Goal: Communication & Community: Answer question/provide support

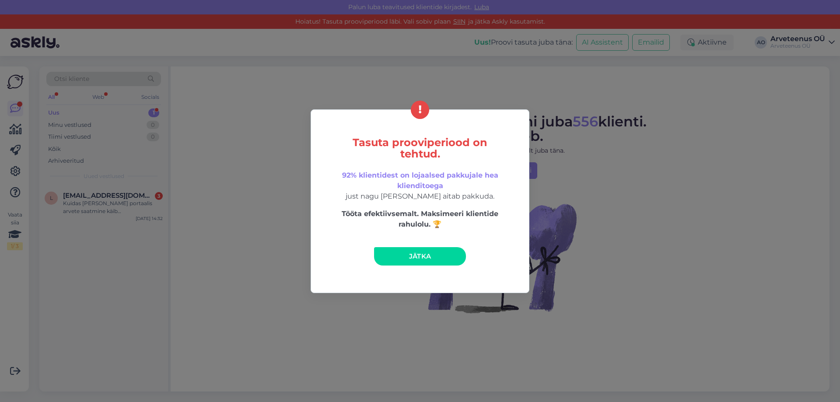
click at [411, 254] on span "Jätka" at bounding box center [420, 256] width 22 height 8
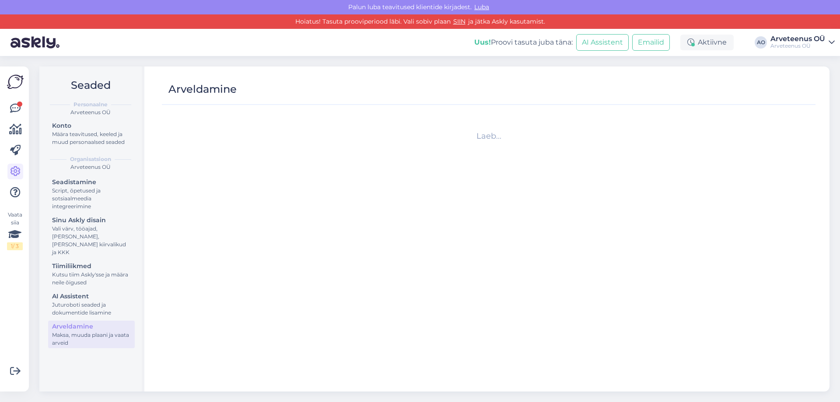
click at [23, 110] on div "Vaata siia 1 / 3" at bounding box center [15, 229] width 17 height 311
click at [18, 110] on icon at bounding box center [15, 108] width 11 height 11
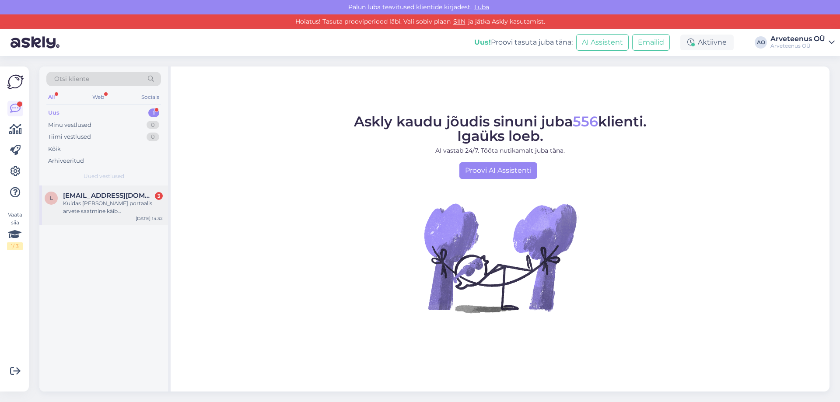
click at [85, 208] on div "Kuidas [PERSON_NAME] portaalis arvete saatmine käib [PERSON_NAME] lihtsalt tava…" at bounding box center [113, 208] width 100 height 16
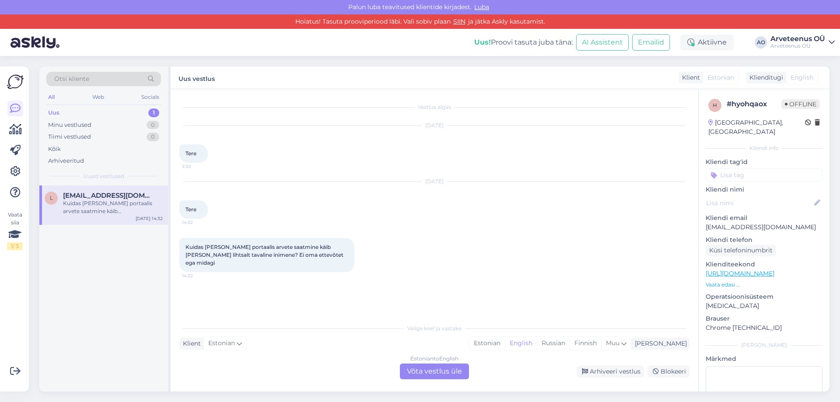
click at [125, 275] on div "l [EMAIL_ADDRESS][DOMAIN_NAME] Kuidas [PERSON_NAME] portaalis arvete saatmine k…" at bounding box center [103, 289] width 129 height 207
click at [505, 343] on div "Estonian" at bounding box center [487, 343] width 35 height 13
click at [449, 373] on div "Estonian to Estonian Võta vestlus üle" at bounding box center [434, 372] width 69 height 16
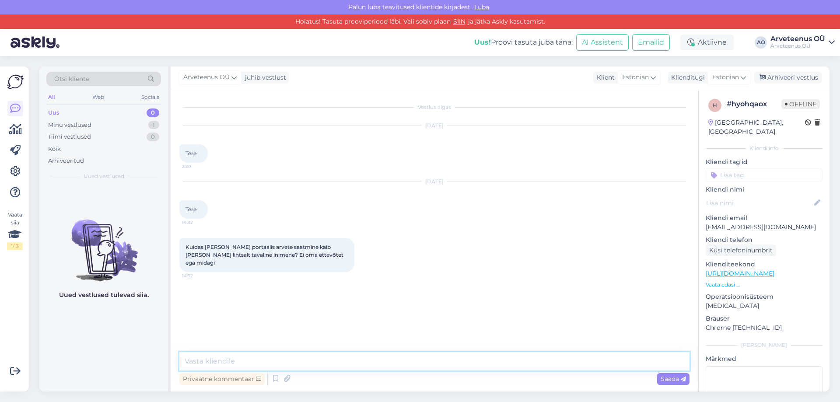
click at [267, 362] on textarea at bounding box center [434, 361] width 510 height 18
drag, startPoint x: 261, startPoint y: 359, endPoint x: 246, endPoint y: 363, distance: 15.8
click at [246, 363] on textarea "Tere! Arveteenus ongi just selleks mõeldud" at bounding box center [434, 361] width 510 height 18
click at [352, 359] on textarea "Tere! Arveteenus just selleks mõeldud" at bounding box center [434, 361] width 510 height 18
type textarea "Tere! Arveteenus just selleks mõeldud ongi."
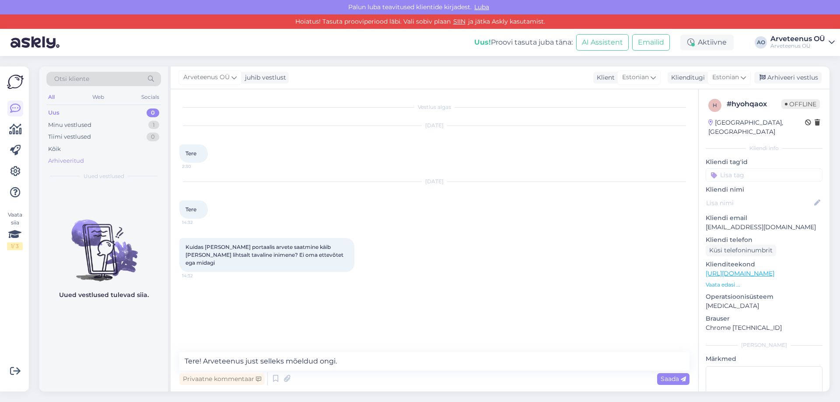
click at [69, 161] on div "Arhiveeritud" at bounding box center [66, 161] width 36 height 9
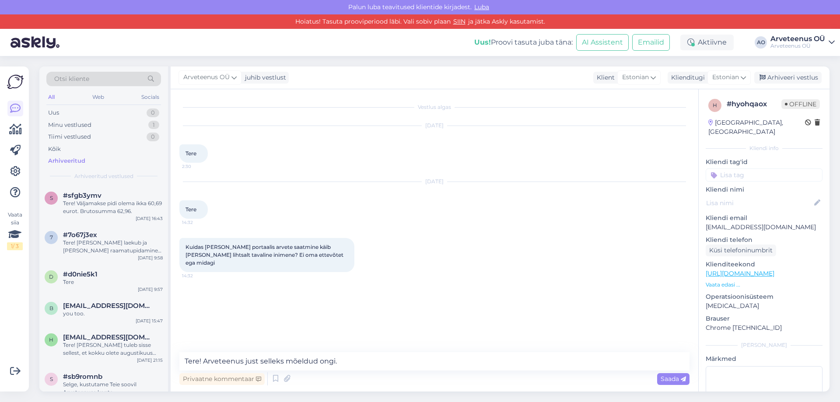
click at [98, 76] on div "Otsi kliente" at bounding box center [103, 79] width 115 height 14
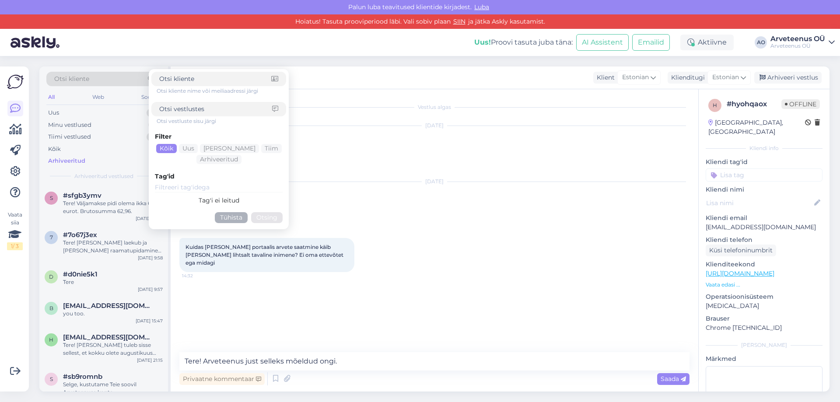
click at [201, 103] on div at bounding box center [218, 109] width 135 height 14
click at [201, 109] on input at bounding box center [215, 109] width 113 height 9
type input "eraisiku"
click button "Otsing" at bounding box center [267, 217] width 32 height 11
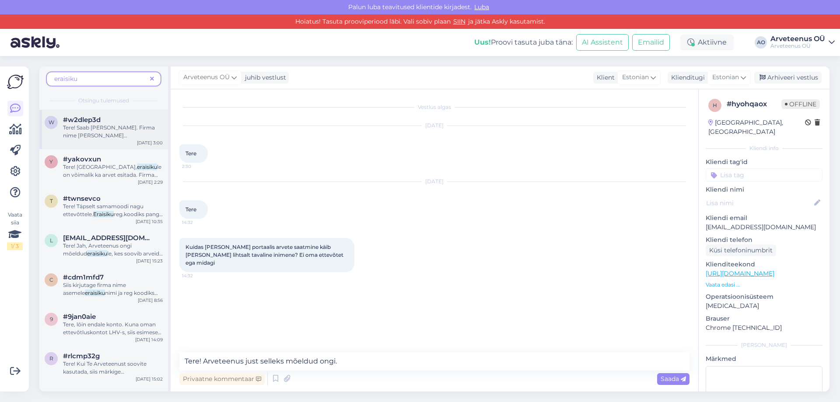
click at [109, 140] on span "nimi ja registreerimisnumbri juurde näiteks numbrid 1234." at bounding box center [110, 151] width 95 height 22
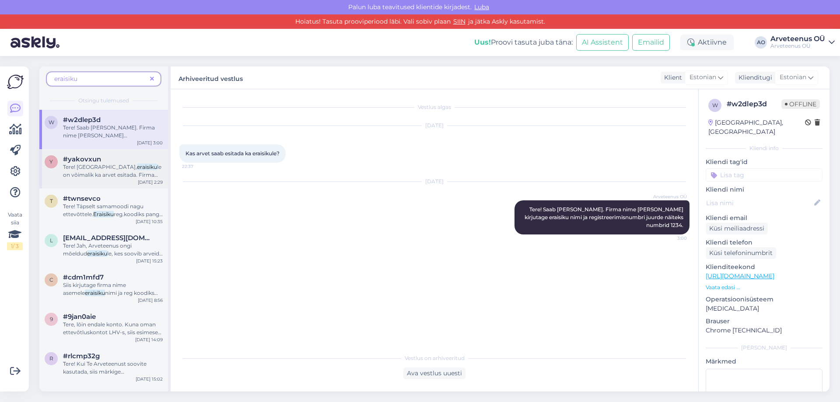
click at [106, 177] on div "Tere! Jah, eraisiku le on võimalik ka arvet esitada. Firma nime [PERSON_NAME] k…" at bounding box center [113, 171] width 100 height 16
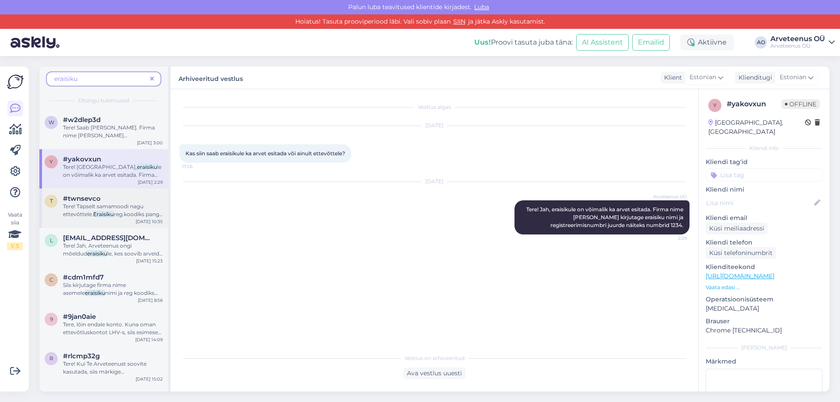
click at [109, 201] on div "#twnsevco" at bounding box center [113, 199] width 100 height 8
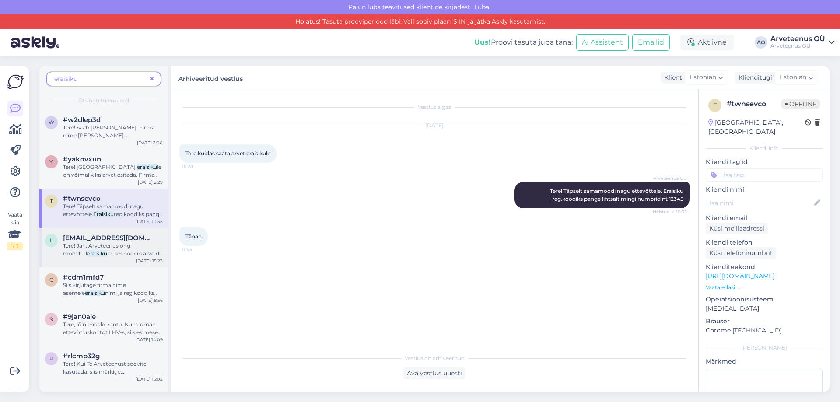
click at [94, 254] on span "le, kes soovib arveid esitada [PERSON_NAME] ise ettevõtet omamata. Teenuse kasu…" at bounding box center [113, 269] width 100 height 38
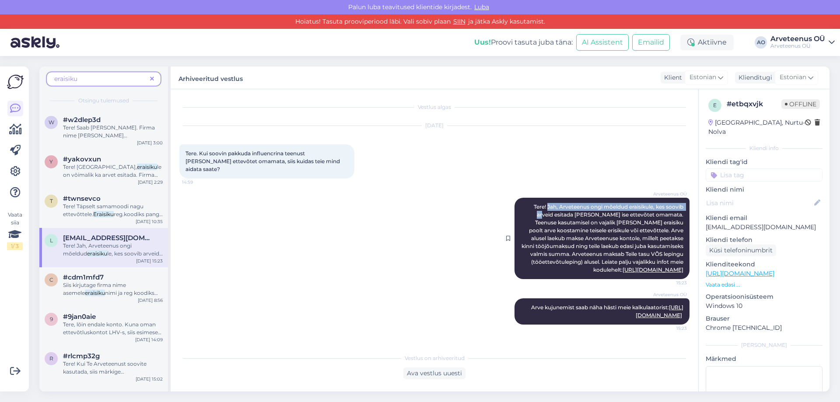
drag, startPoint x: 545, startPoint y: 199, endPoint x: 553, endPoint y: 204, distance: 9.2
click at [553, 204] on span "Tere! Jah, Arveteenus ongi mõeldud eraisikule, kes soovib arveid esitada [PERSO…" at bounding box center [603, 239] width 163 height 70
click at [563, 204] on span "Tere! Jah, Arveteenus ongi mõeldud eraisikule, kes soovib arveid esitada [PERSO…" at bounding box center [603, 239] width 163 height 70
click at [559, 204] on span "Tere! Jah, Arveteenus ongi mõeldud eraisikule, kes soovib arveid esitada [PERSO…" at bounding box center [603, 239] width 163 height 70
drag, startPoint x: 557, startPoint y: 200, endPoint x: 684, endPoint y: 261, distance: 141.1
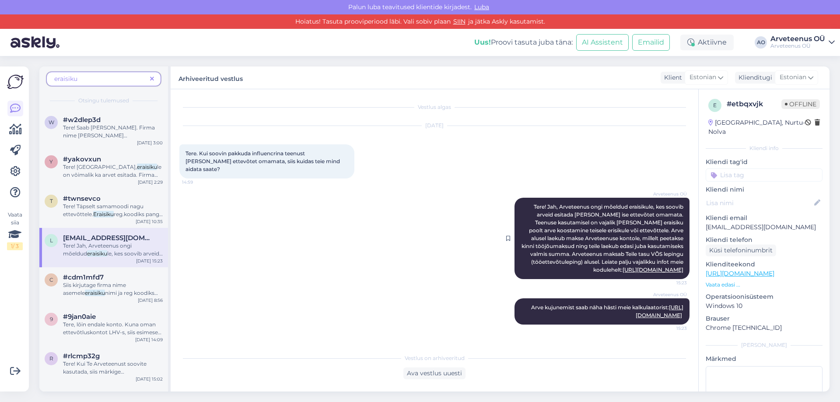
click at [684, 261] on div "Arveteenus OÜ Tere! Jah, Arveteenus ongi mõeldud eraisikule, kes soovib arveid …" at bounding box center [602, 238] width 175 height 81
copy span "Arveteenus ongi mõeldud eraisikule, kes soovib arveid esitada [PERSON_NAME] ise…"
click at [14, 110] on icon at bounding box center [15, 108] width 11 height 11
click at [152, 83] on span at bounding box center [152, 78] width 11 height 9
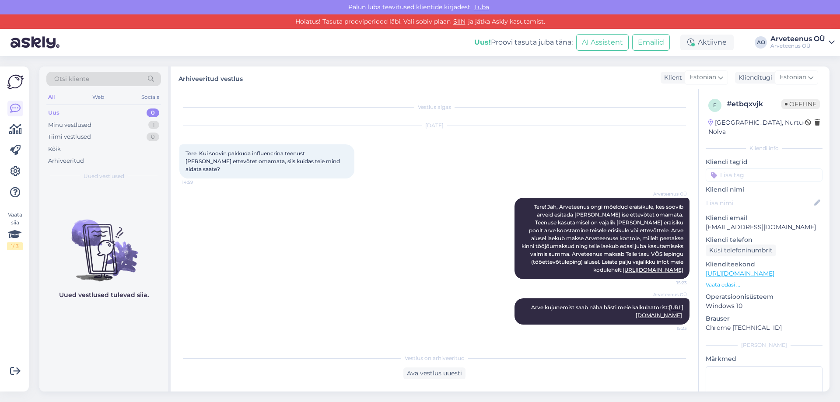
click at [89, 115] on div "Uus 0" at bounding box center [103, 113] width 115 height 12
click at [88, 130] on div "Minu vestlused 1" at bounding box center [103, 125] width 115 height 12
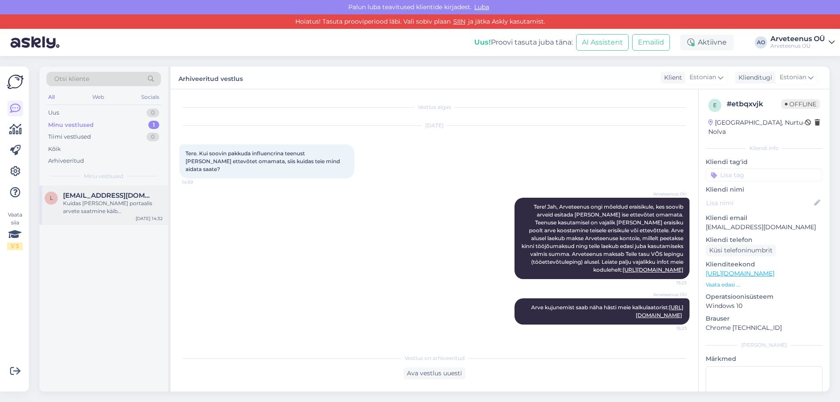
click at [96, 203] on div "Kuidas [PERSON_NAME] portaalis arvete saatmine käib [PERSON_NAME] lihtsalt tava…" at bounding box center [113, 208] width 100 height 16
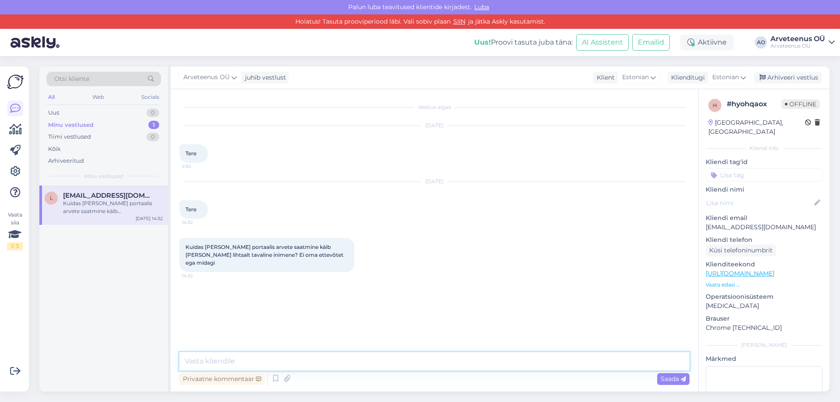
click at [236, 357] on textarea at bounding box center [434, 361] width 510 height 18
paste textarea "Arveteenus ongi mõeldud eraisikule, kes soovib arveid esitada [PERSON_NAME] ise…"
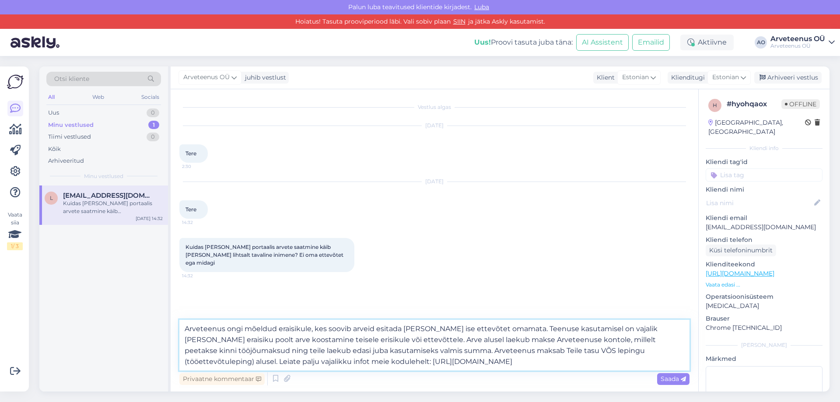
click at [184, 330] on textarea "Arveteenus ongi mõeldud eraisikule, kes soovib arveid esitada [PERSON_NAME] ise…" at bounding box center [434, 345] width 510 height 51
click at [183, 330] on textarea "Tere! Arveteenus ongi mõeldud eraisikule, kes soovib arveid esitada [PERSON_NAM…" at bounding box center [434, 345] width 510 height 51
click at [464, 364] on textarea "Tere! Arveteenus ongi mõeldud eraisikule, kes soovib arveid esitada [PERSON_NAM…" at bounding box center [434, 345] width 510 height 51
click at [469, 361] on textarea "Tere! Arveteenus ongi mõeldud eraisikule, kes soovib arveid esitada [PERSON_NAM…" at bounding box center [434, 345] width 510 height 51
click at [334, 362] on textarea "Tere! Arveteenus ongi mõeldud eraisikule, kes soovib arveid esitada [PERSON_NAM…" at bounding box center [434, 345] width 510 height 51
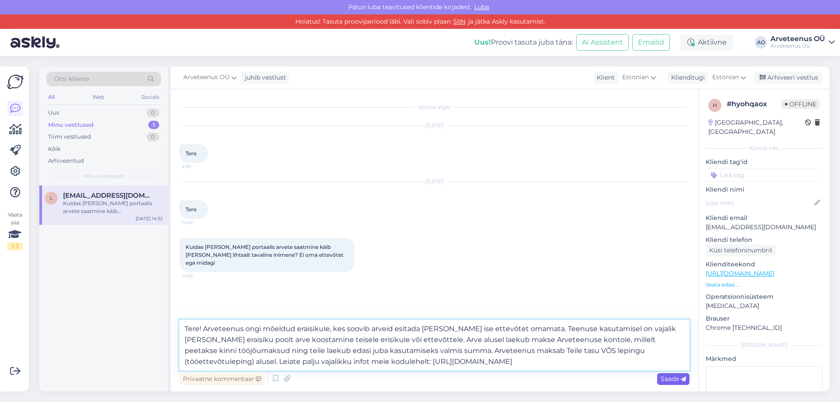
type textarea "Tere! Arveteenus ongi mõeldud eraisikule, kes soovib arveid esitada [PERSON_NAM…"
click at [677, 380] on span "Saada" at bounding box center [673, 379] width 25 height 8
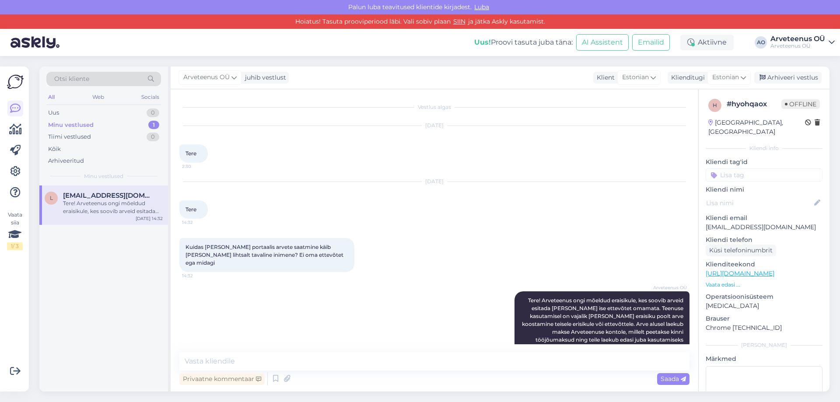
scroll to position [30, 0]
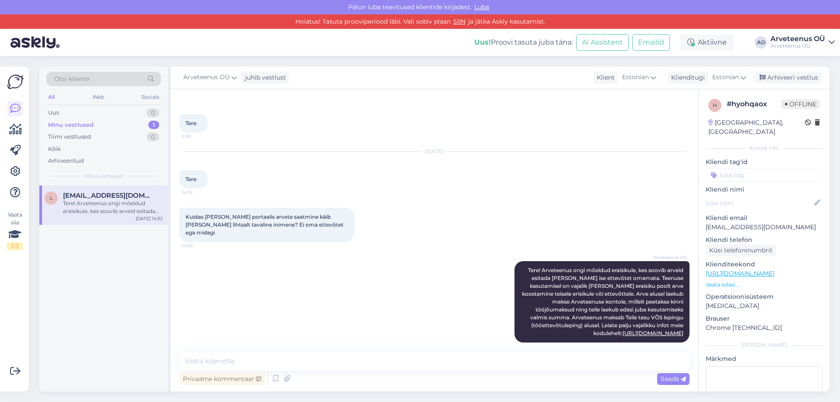
click at [111, 312] on div "l [EMAIL_ADDRESS][DOMAIN_NAME] Tere! Arveteenus ongi mõeldud eraisikule, kes so…" at bounding box center [103, 289] width 129 height 207
click at [111, 307] on div "l [EMAIL_ADDRESS][DOMAIN_NAME] Tere! Arveteenus ongi mõeldud eraisikule, kes so…" at bounding box center [103, 289] width 129 height 207
